Goal: Transaction & Acquisition: Obtain resource

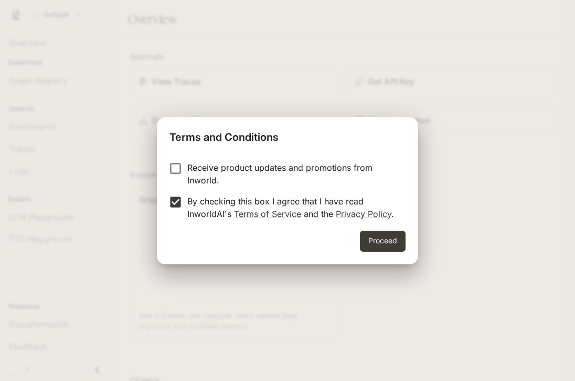
click at [409, 240] on div "Proceed" at bounding box center [287, 247] width 261 height 34
click at [394, 241] on button "Proceed" at bounding box center [383, 240] width 46 height 21
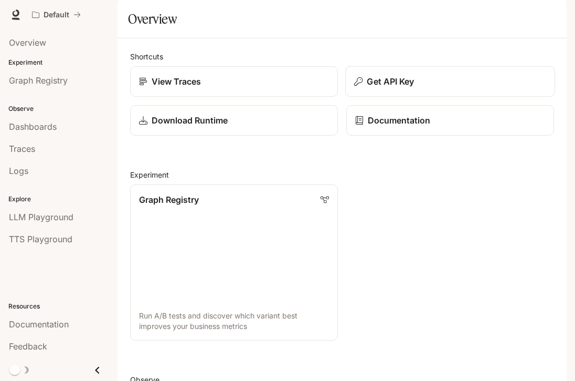
click at [399, 88] on p "Get API Key" at bounding box center [390, 81] width 47 height 13
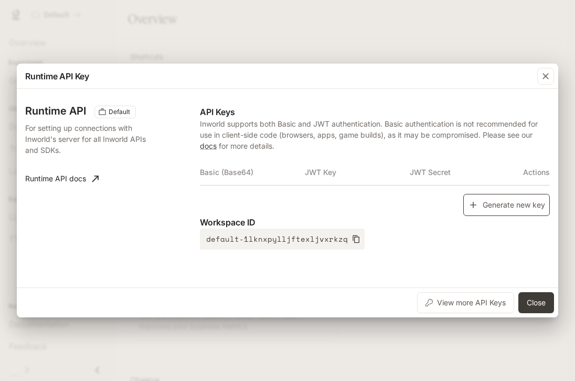
click at [508, 206] on button "Generate new key" at bounding box center [506, 205] width 87 height 23
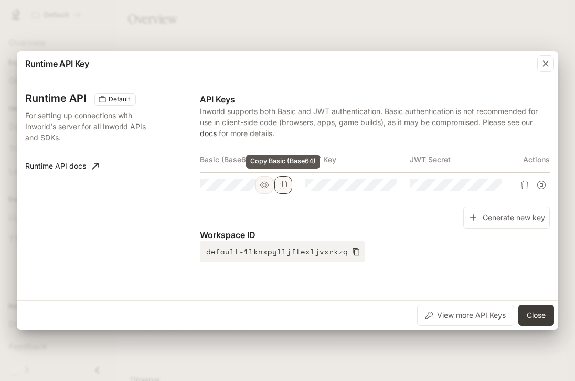
click at [287, 183] on icon "Copy Basic (Base64)" at bounding box center [283, 185] width 8 height 8
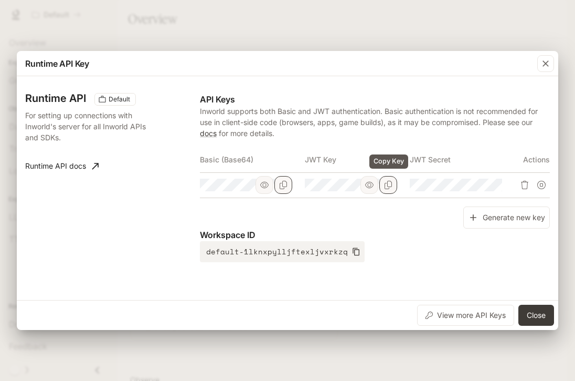
click at [387, 188] on icon "Copy Key" at bounding box center [388, 185] width 7 height 8
click at [494, 185] on icon "Copy Secret" at bounding box center [493, 185] width 8 height 8
click at [542, 313] on button "Close" at bounding box center [537, 314] width 36 height 21
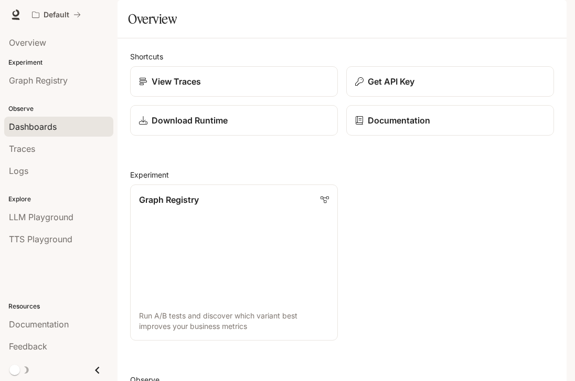
click at [39, 127] on span "Dashboards" at bounding box center [33, 126] width 48 height 13
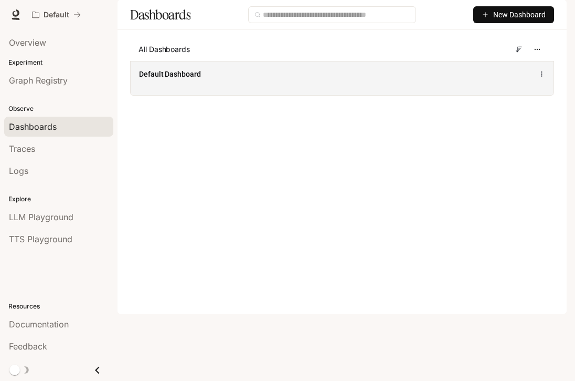
click at [176, 79] on span "Default Dashboard" at bounding box center [170, 74] width 62 height 10
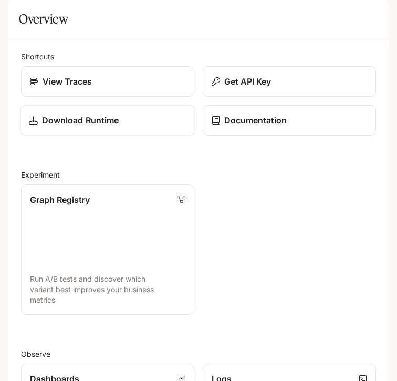
click at [113, 127] on p "Download Runtime" at bounding box center [80, 120] width 77 height 13
